Goal: Navigation & Orientation: Go to known website

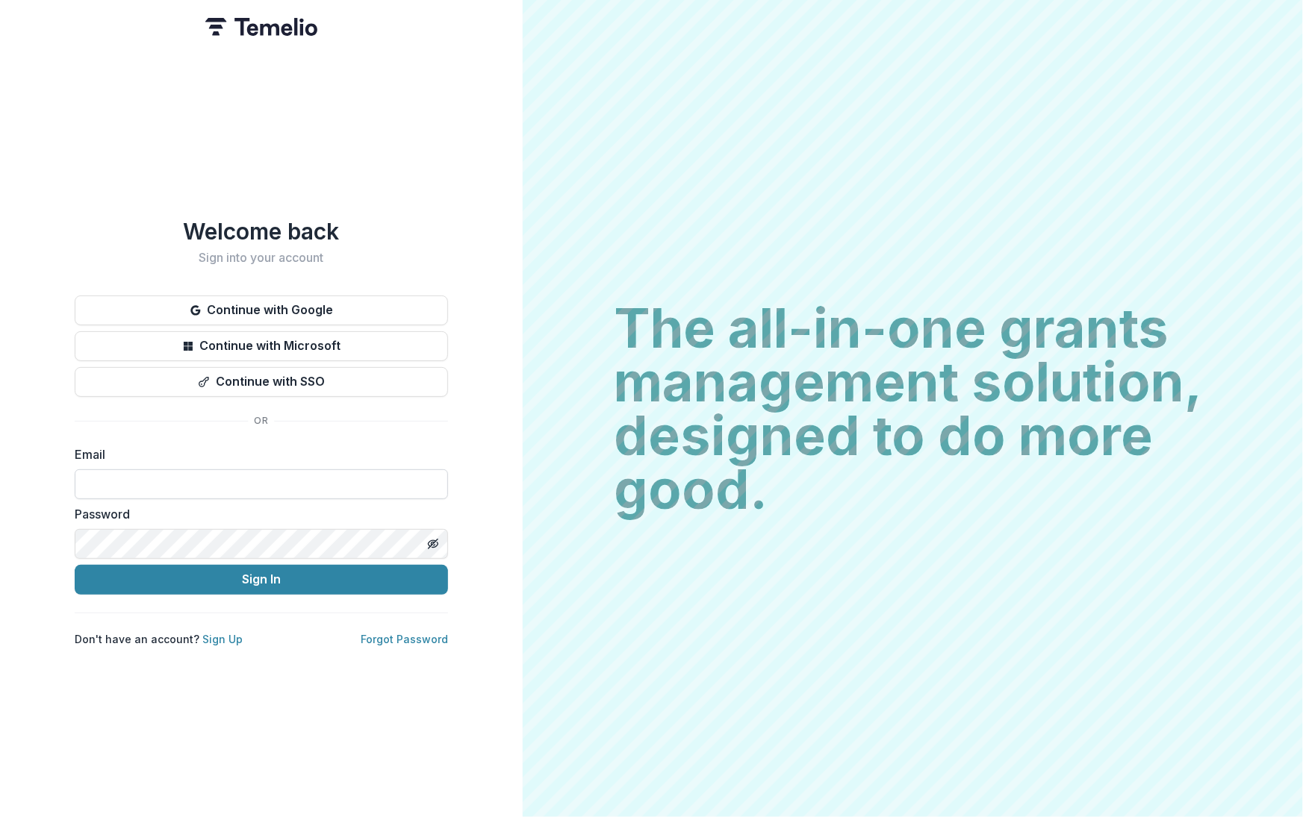
click at [263, 479] on input at bounding box center [261, 485] width 373 height 30
type input "**********"
click at [420, 473] on input "**********" at bounding box center [261, 485] width 373 height 30
click at [343, 308] on button "Continue with Google" at bounding box center [261, 311] width 373 height 30
